Goal: Task Accomplishment & Management: Complete application form

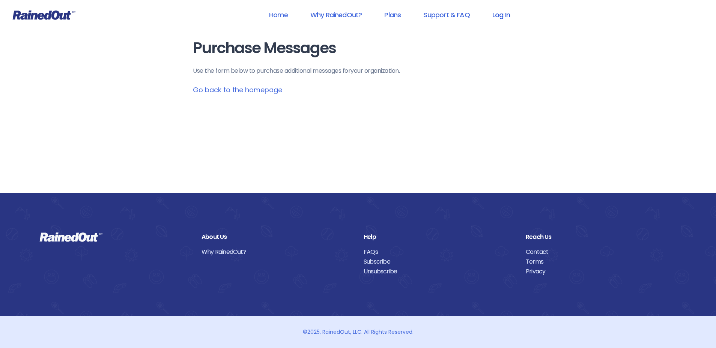
click at [497, 16] on link "Log In" at bounding box center [501, 14] width 37 height 17
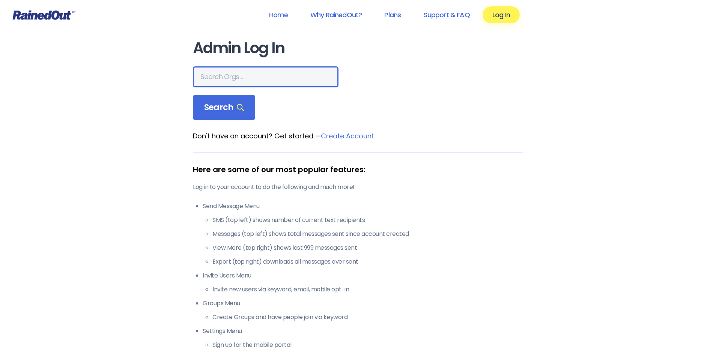
click at [234, 78] on input "text" at bounding box center [266, 76] width 146 height 21
type input "LTP [PERSON_NAME] Island"
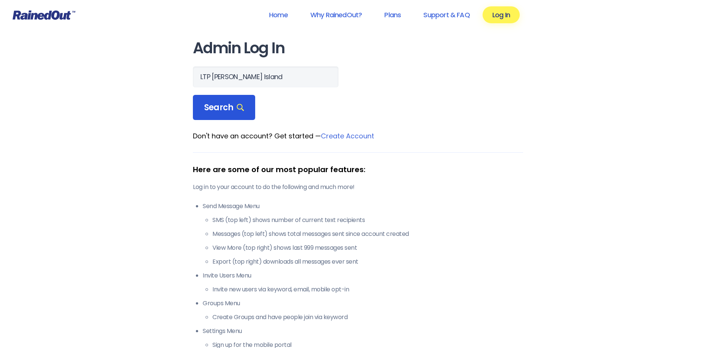
click at [230, 110] on span "Search" at bounding box center [224, 108] width 40 height 11
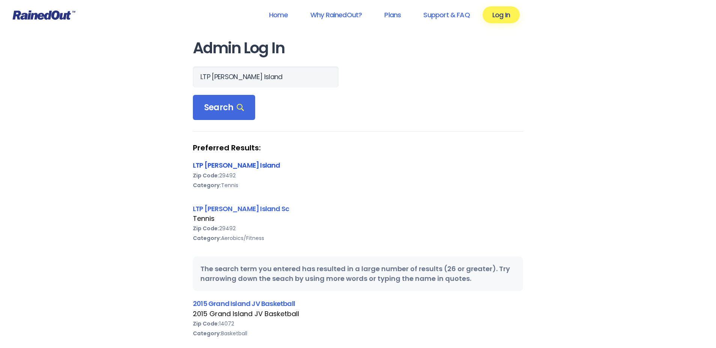
click at [232, 169] on link "LTP [PERSON_NAME] Island" at bounding box center [236, 165] width 87 height 9
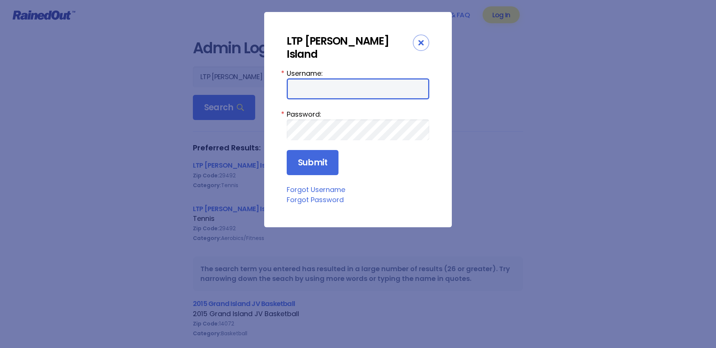
click at [298, 78] on input "Username:" at bounding box center [358, 88] width 143 height 21
type input "tennis"
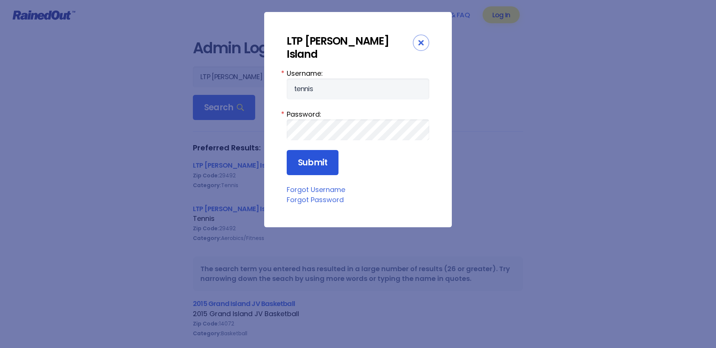
click at [308, 150] on input "Submit" at bounding box center [313, 163] width 52 height 26
